Goal: Check status: Check status

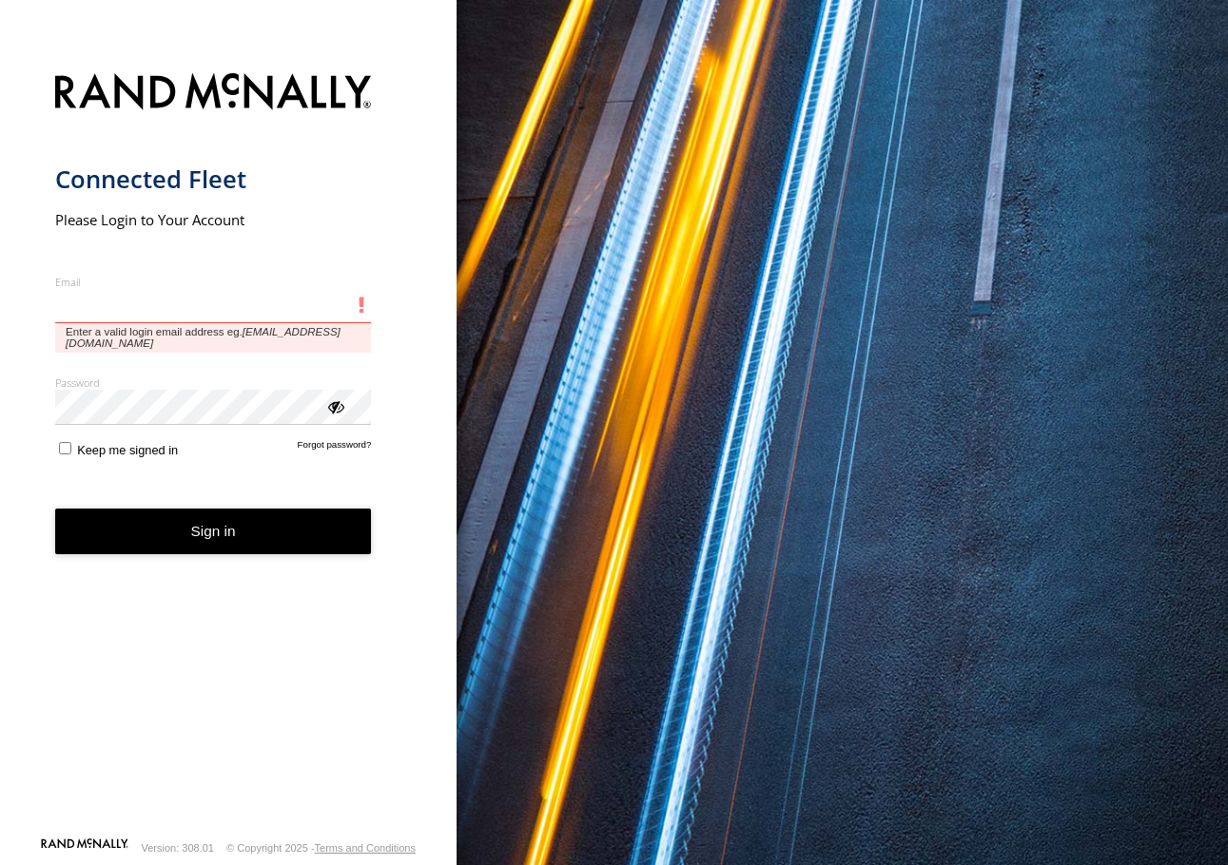
type input "**********"
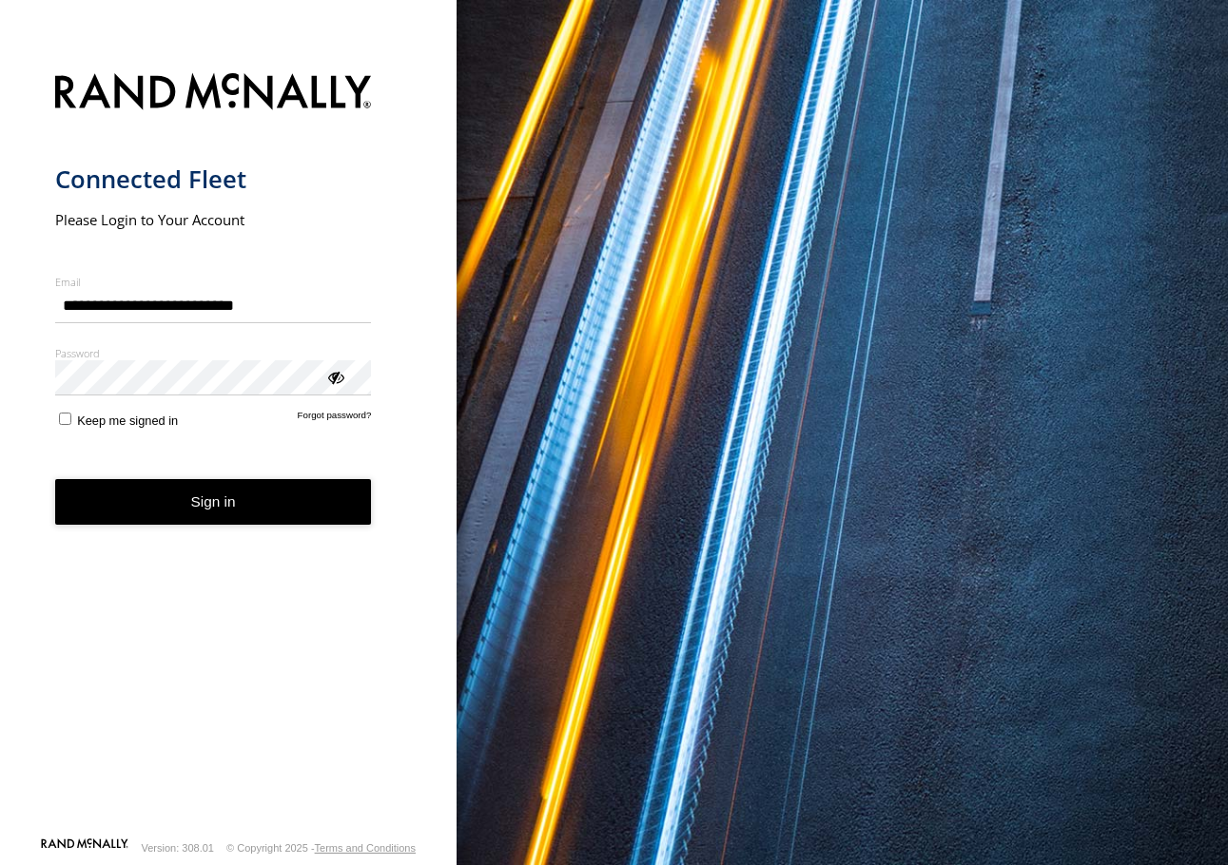
click at [217, 486] on button "Sign in" at bounding box center [213, 502] width 317 height 47
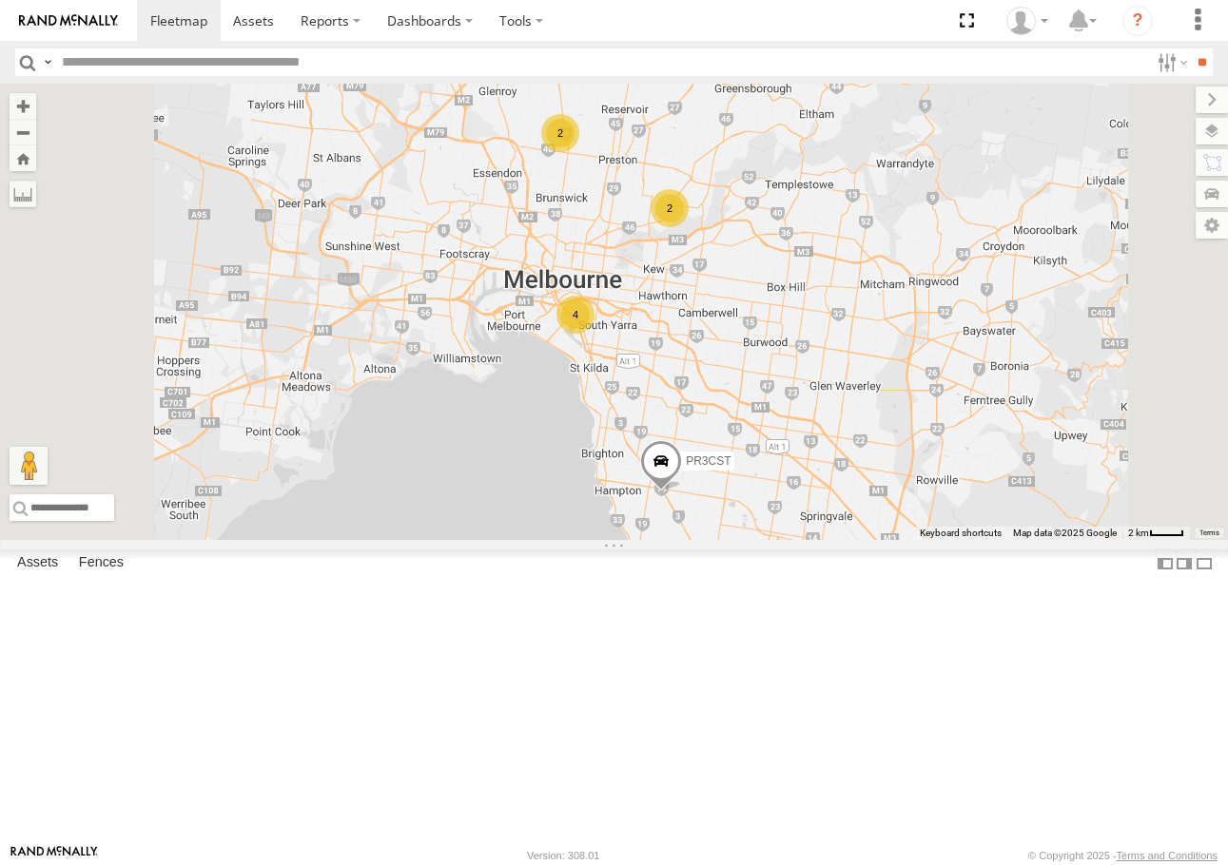
click at [0, 0] on span at bounding box center [0, 0] width 0 height 0
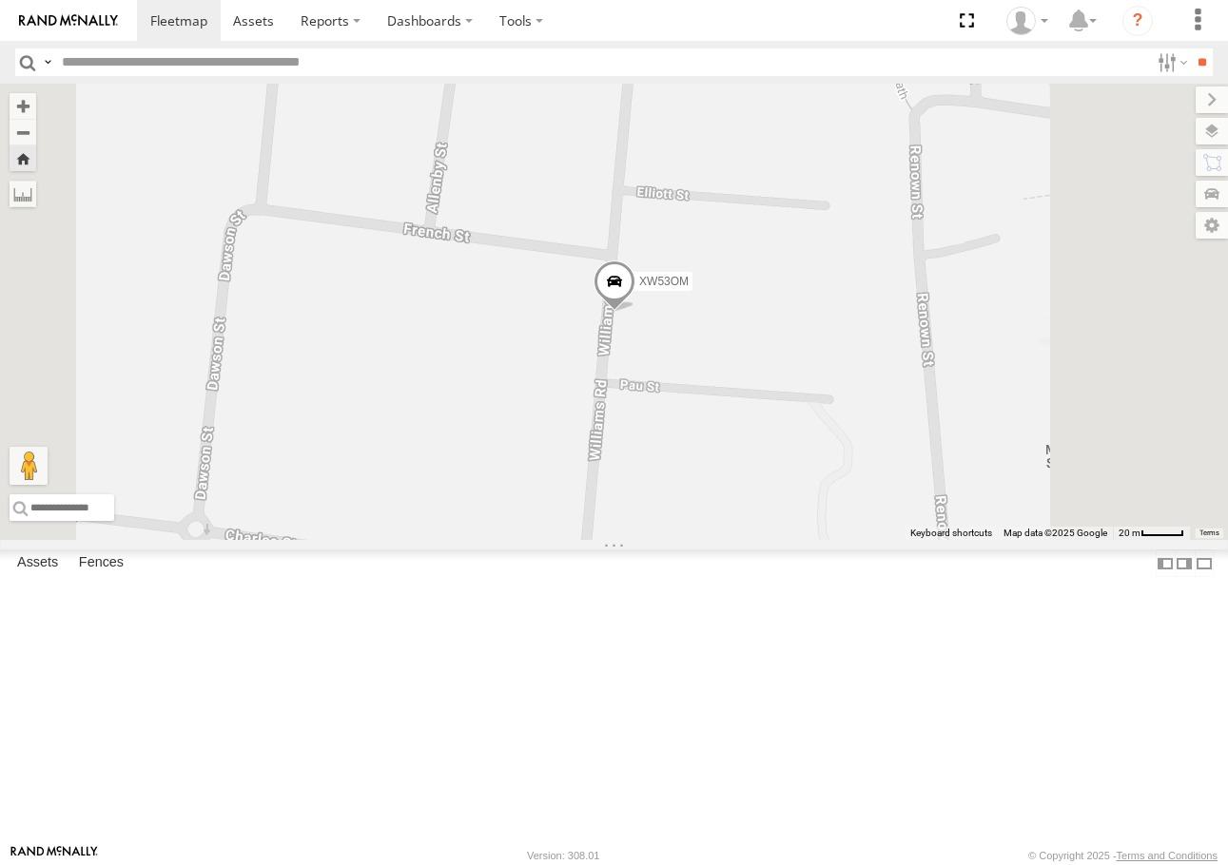
click at [0, 0] on span at bounding box center [0, 0] width 0 height 0
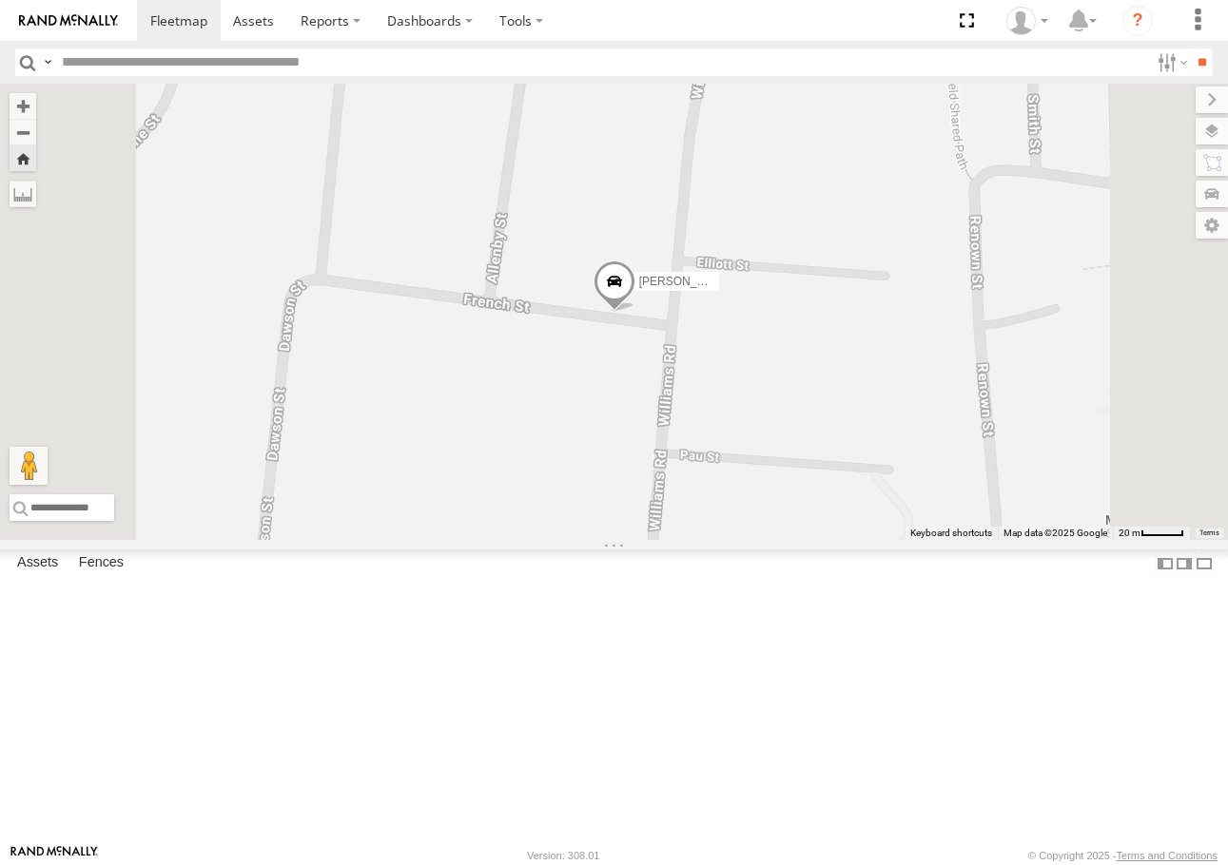
click at [0, 0] on span at bounding box center [0, 0] width 0 height 0
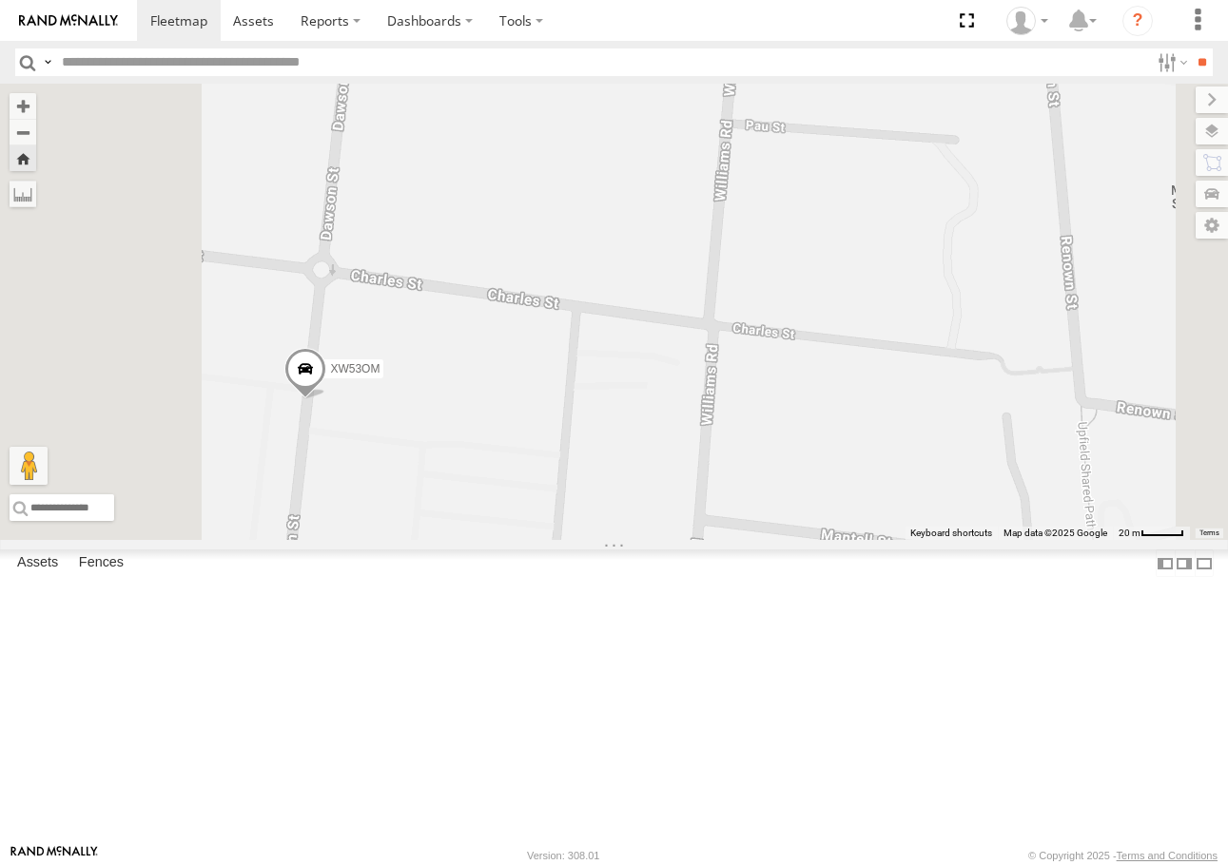
click at [0, 0] on span at bounding box center [0, 0] width 0 height 0
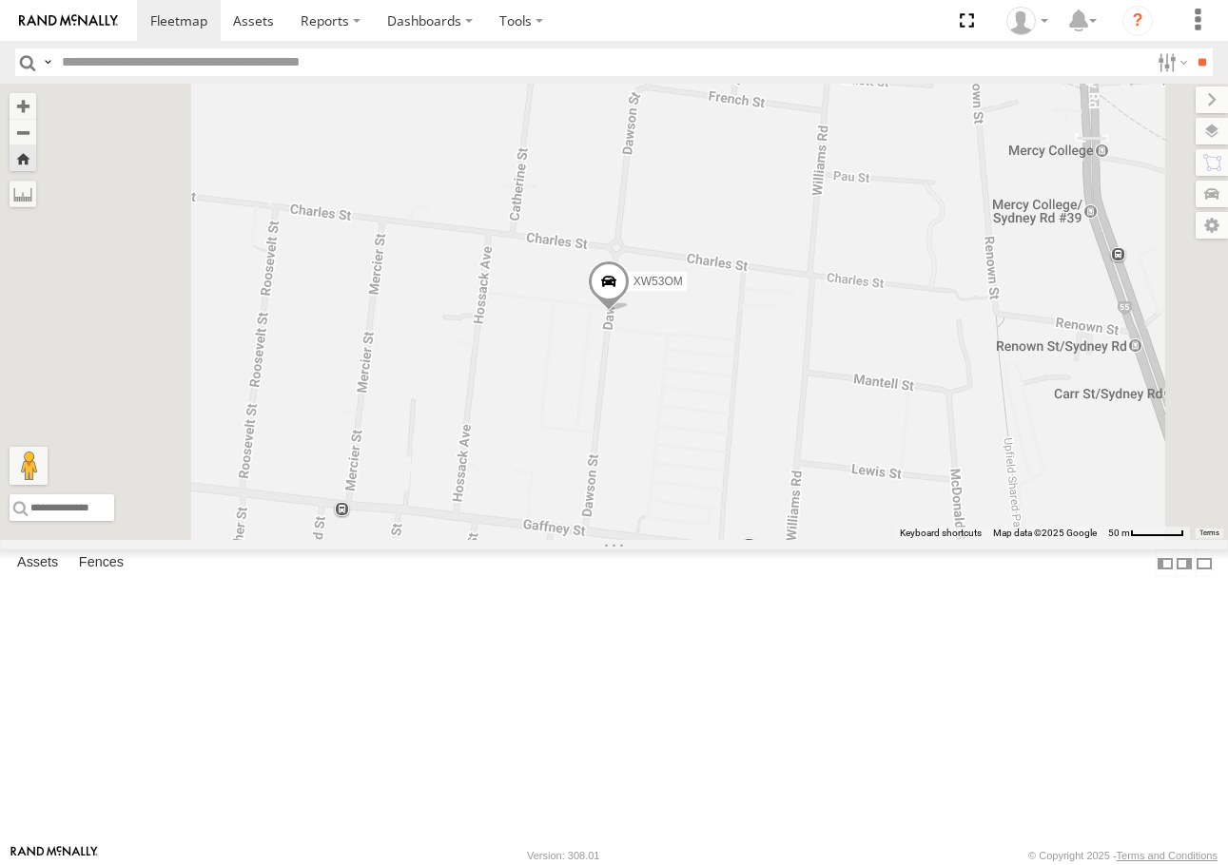
click at [0, 0] on span at bounding box center [0, 0] width 0 height 0
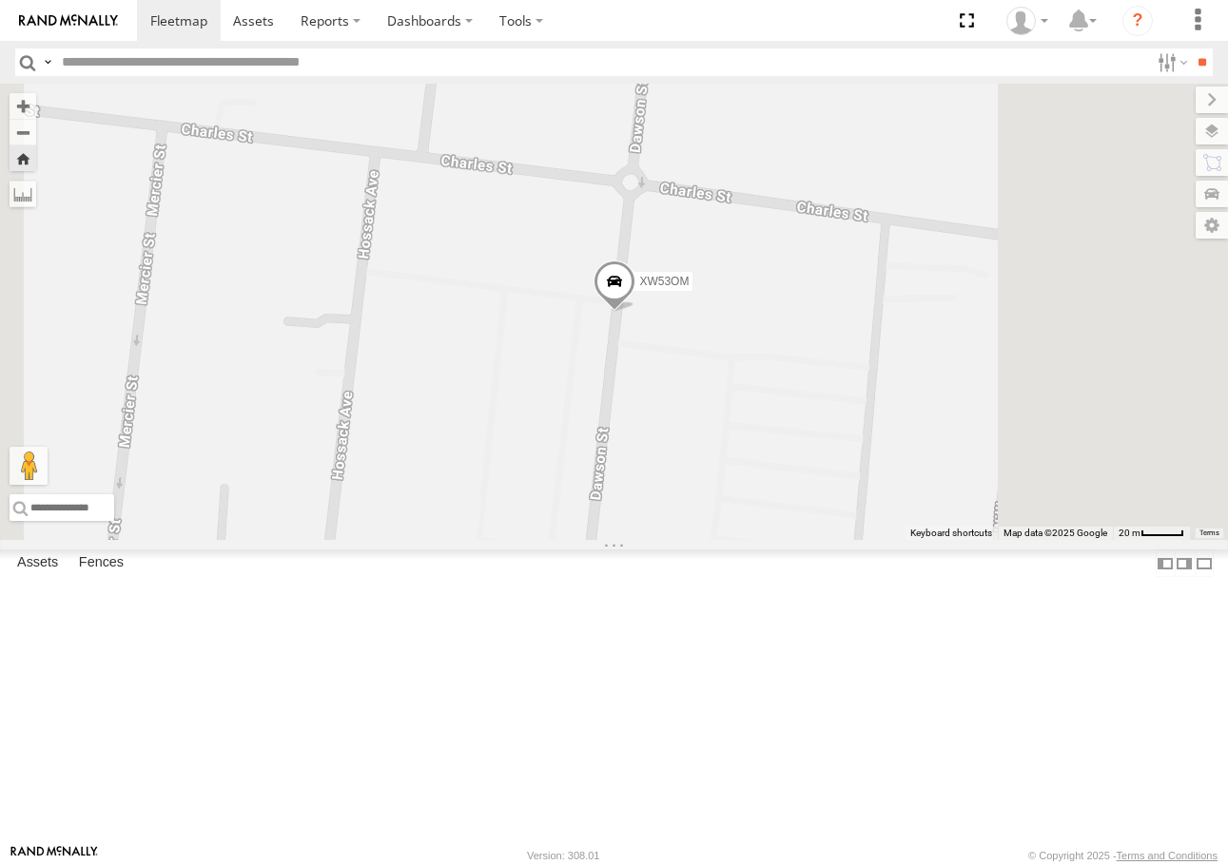
click at [0, 0] on span at bounding box center [0, 0] width 0 height 0
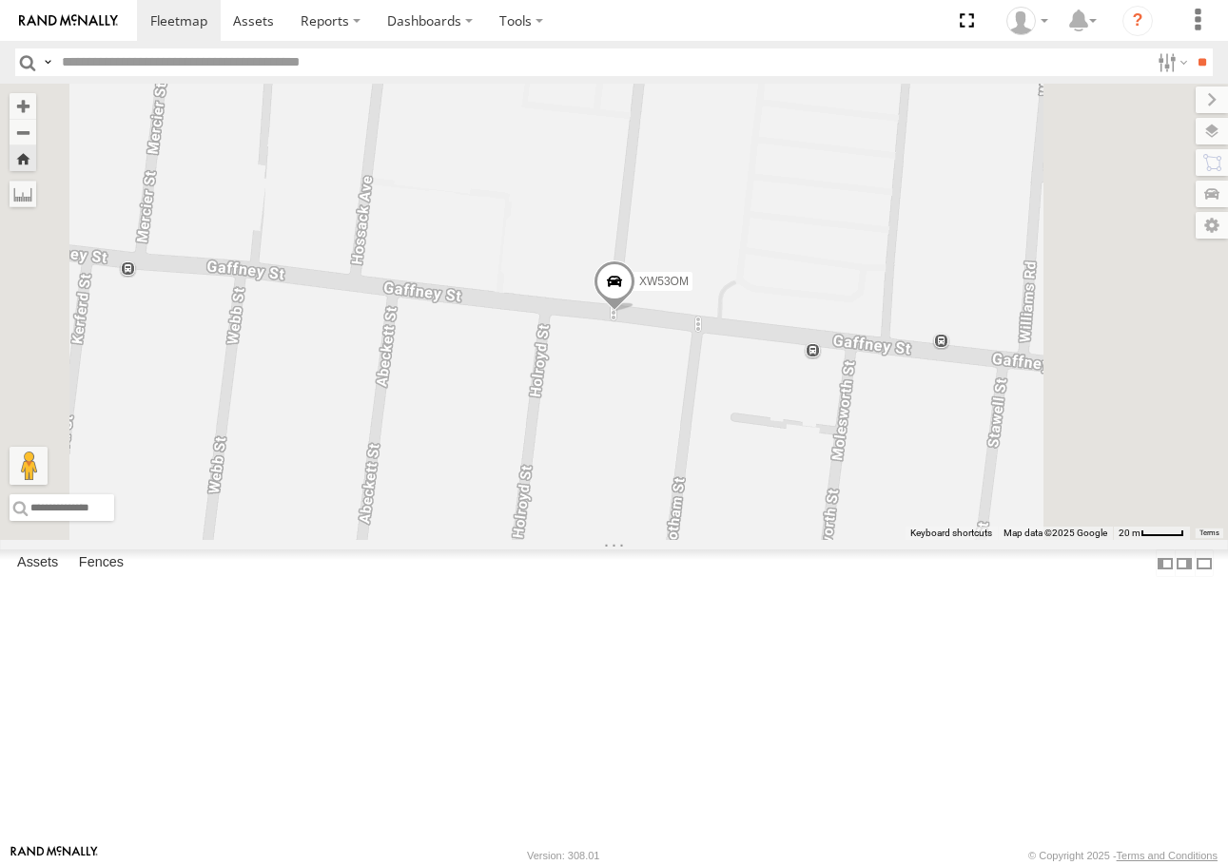
click at [0, 0] on span at bounding box center [0, 0] width 0 height 0
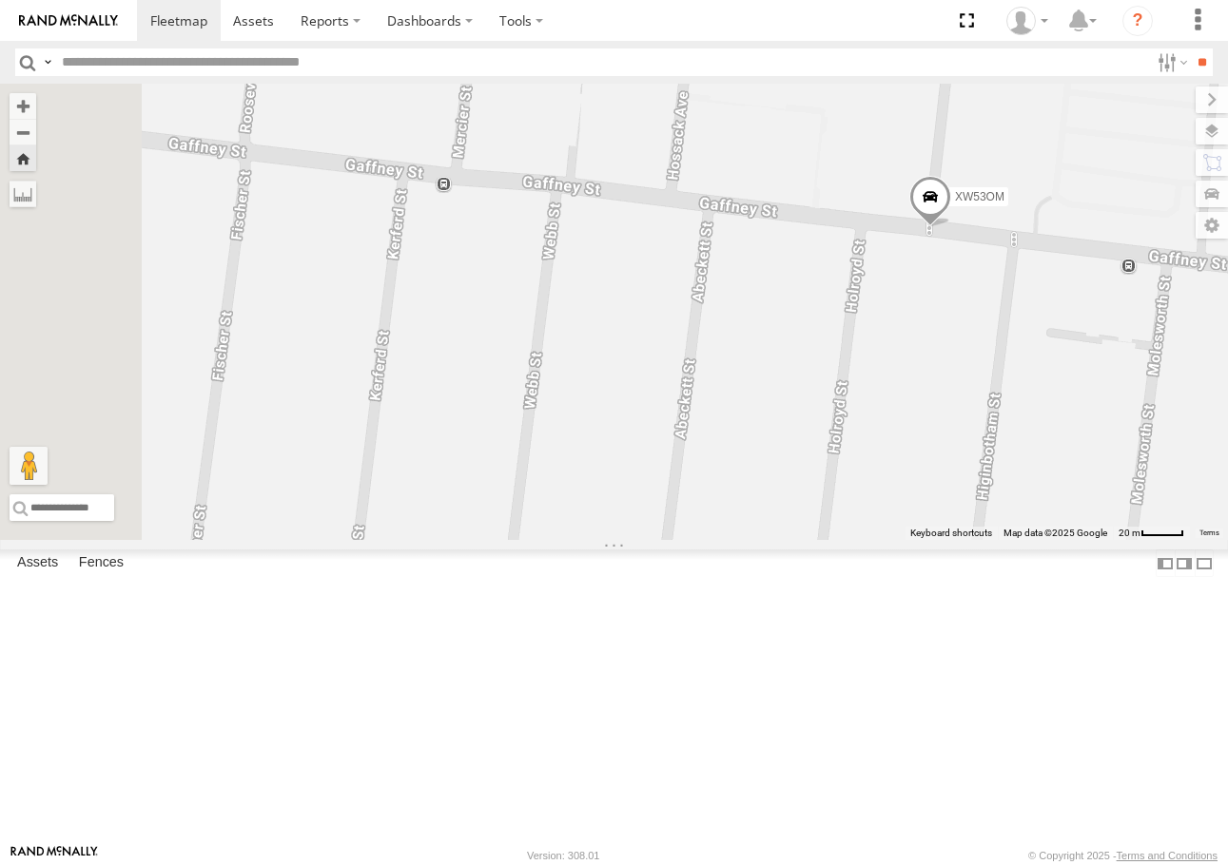
drag, startPoint x: 719, startPoint y: 539, endPoint x: 1037, endPoint y: 455, distance: 328.7
click at [1037, 455] on div "XW53OM" at bounding box center [614, 312] width 1228 height 456
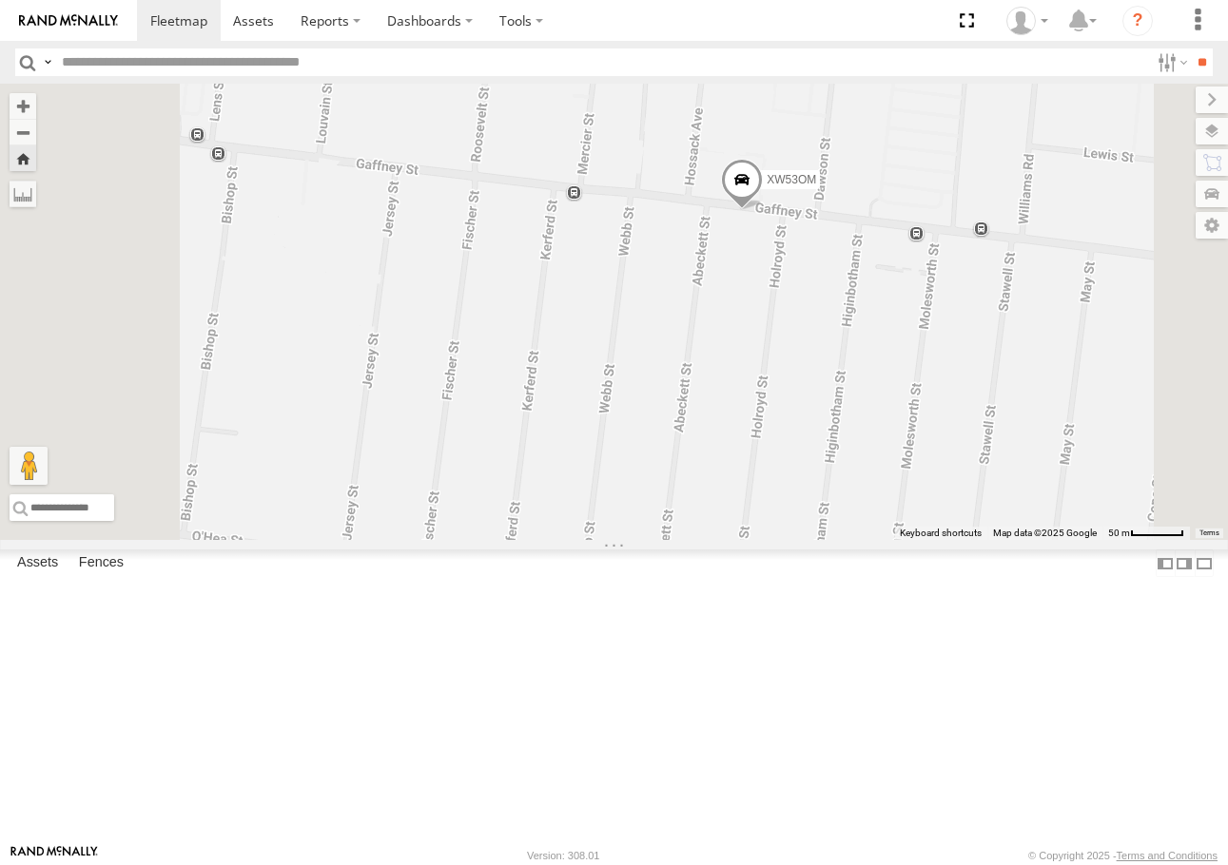
drag, startPoint x: 755, startPoint y: 408, endPoint x: 770, endPoint y: 409, distance: 15.2
click at [770, 409] on div "XW53OM" at bounding box center [614, 312] width 1228 height 456
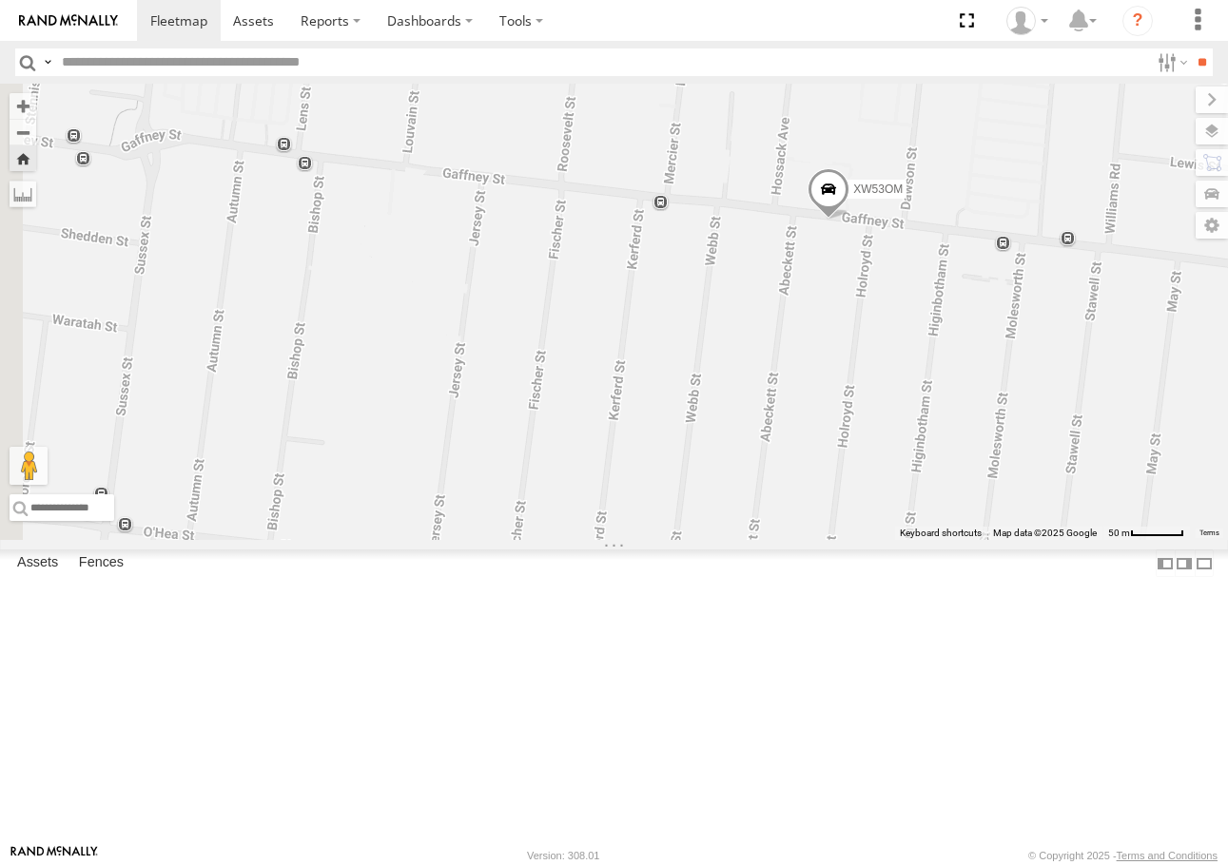
drag, startPoint x: 625, startPoint y: 384, endPoint x: 708, endPoint y: 394, distance: 84.2
click at [708, 394] on div "XW53OM" at bounding box center [614, 312] width 1228 height 456
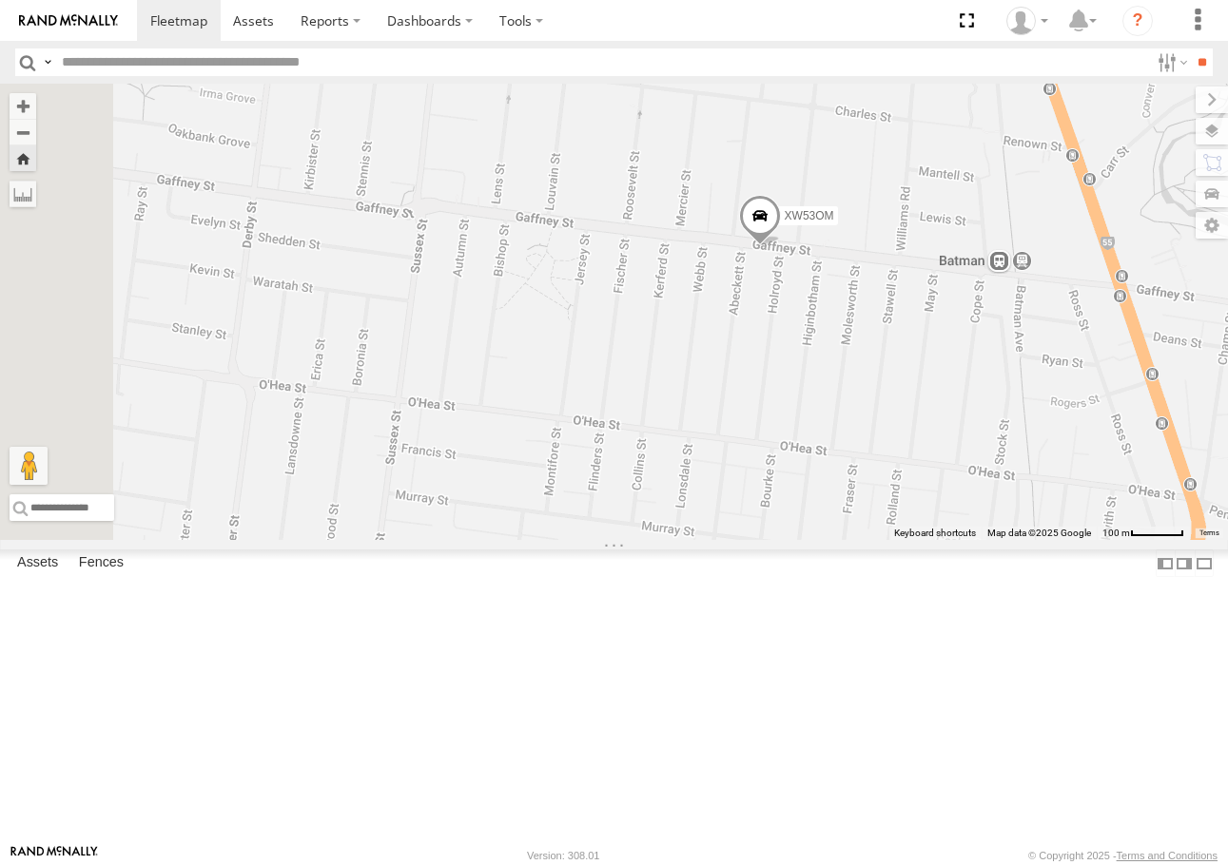
drag, startPoint x: 709, startPoint y: 394, endPoint x: 850, endPoint y: 409, distance: 141.6
click at [847, 409] on div "XW53OM" at bounding box center [614, 312] width 1228 height 456
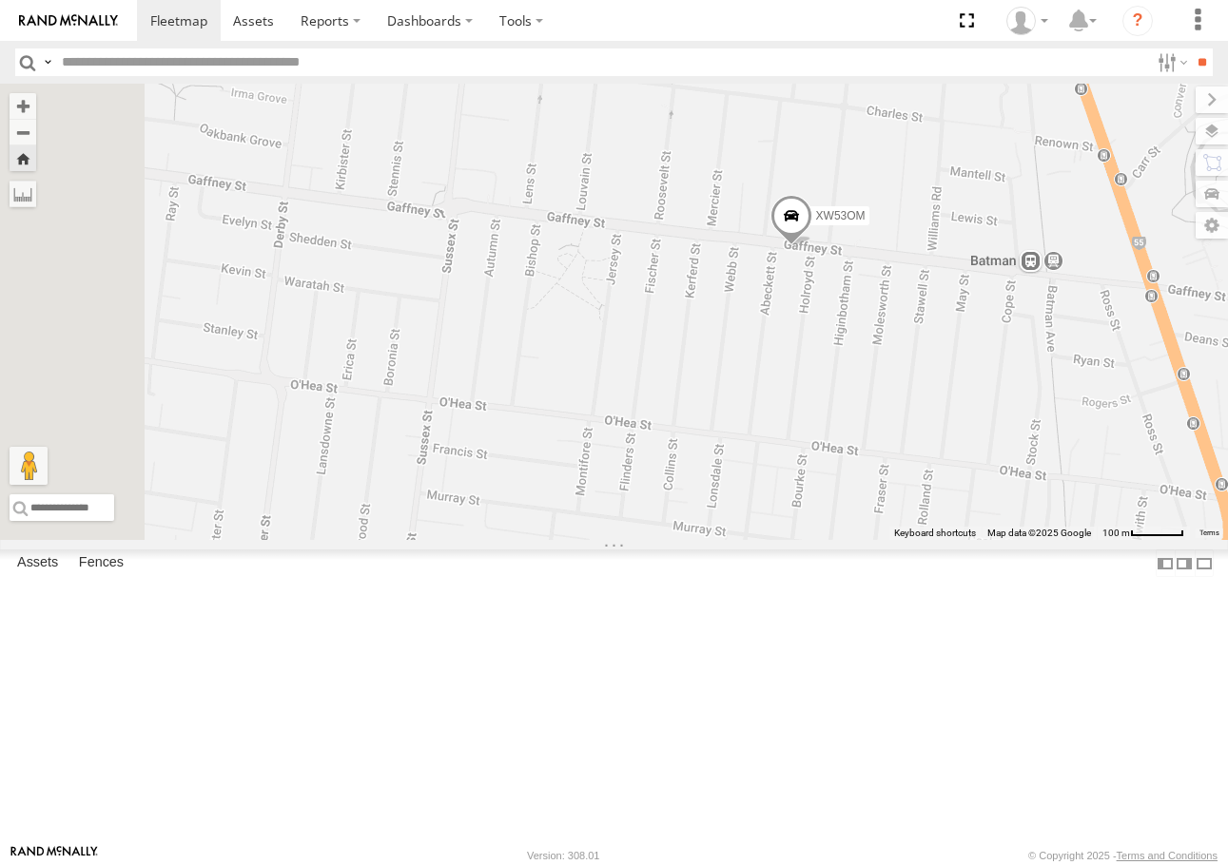
click at [0, 0] on span at bounding box center [0, 0] width 0 height 0
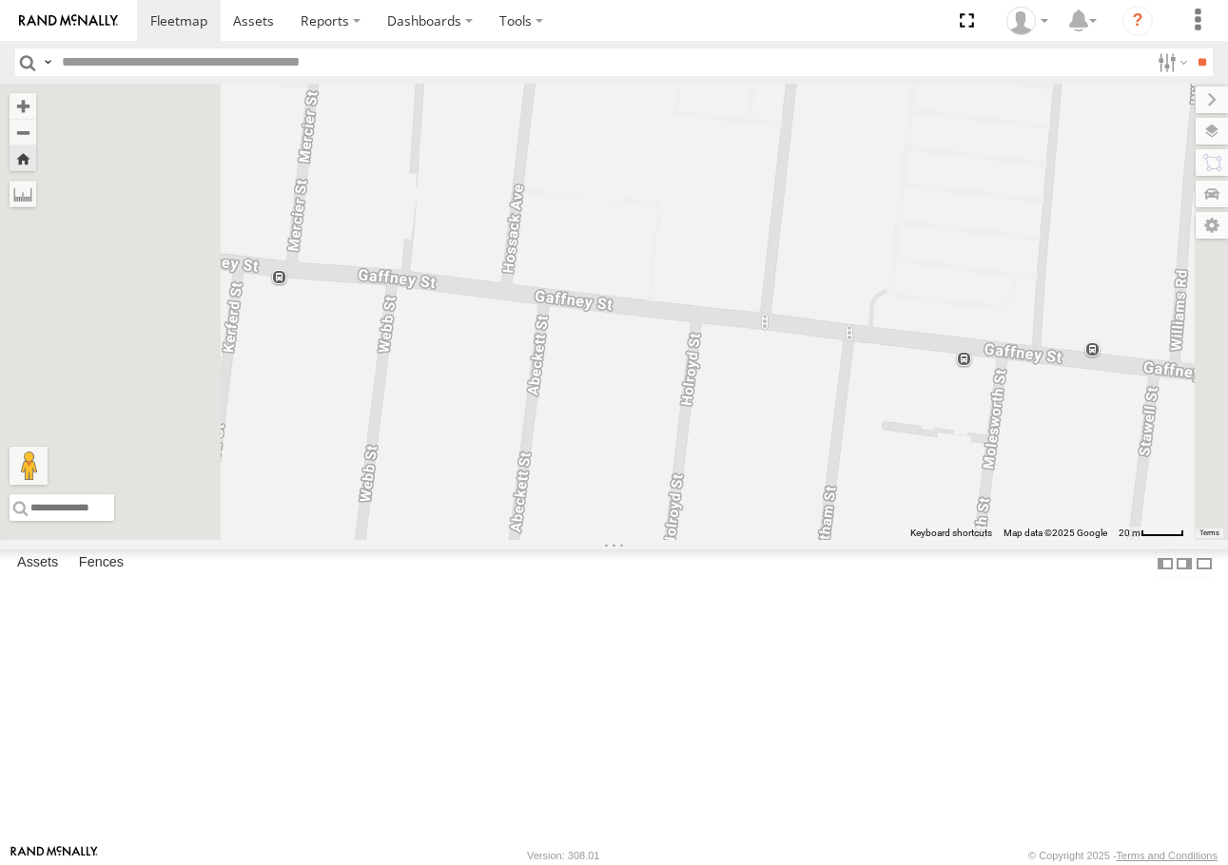
click at [0, 0] on span at bounding box center [0, 0] width 0 height 0
